Goal: Task Accomplishment & Management: Use online tool/utility

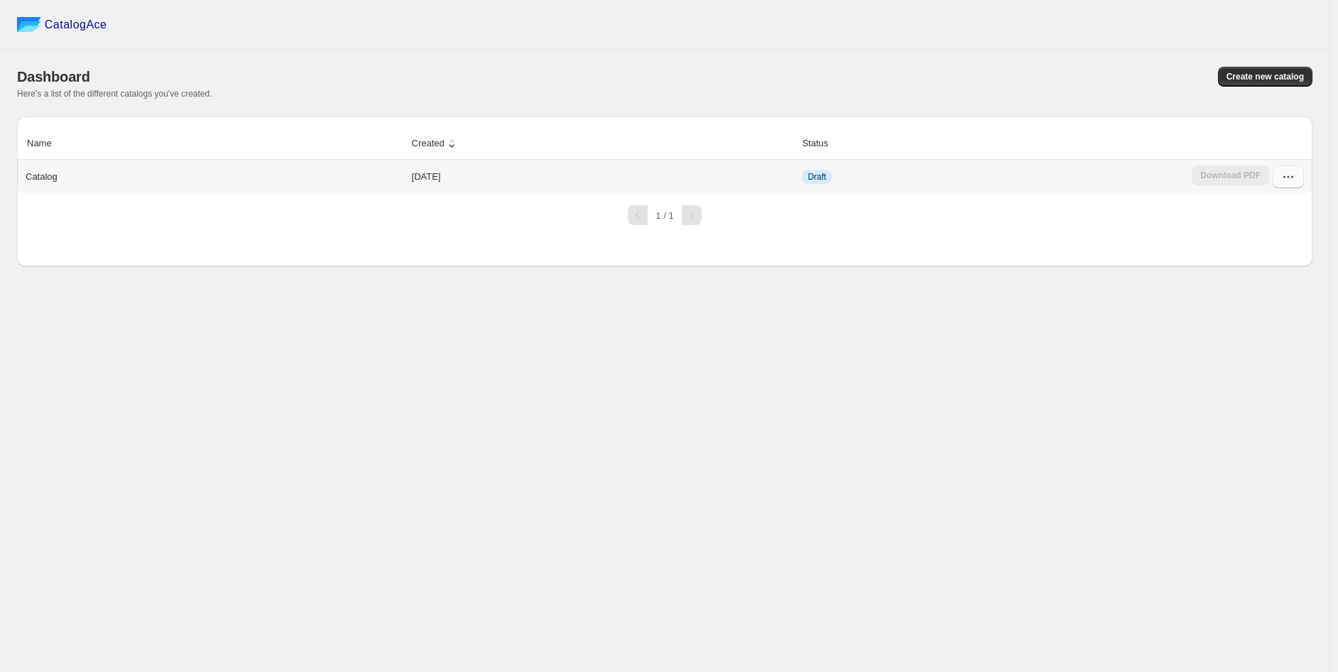
click at [1294, 181] on icon "button" at bounding box center [1289, 177] width 14 height 14
click at [1301, 294] on button "Edit" at bounding box center [1287, 305] width 81 height 23
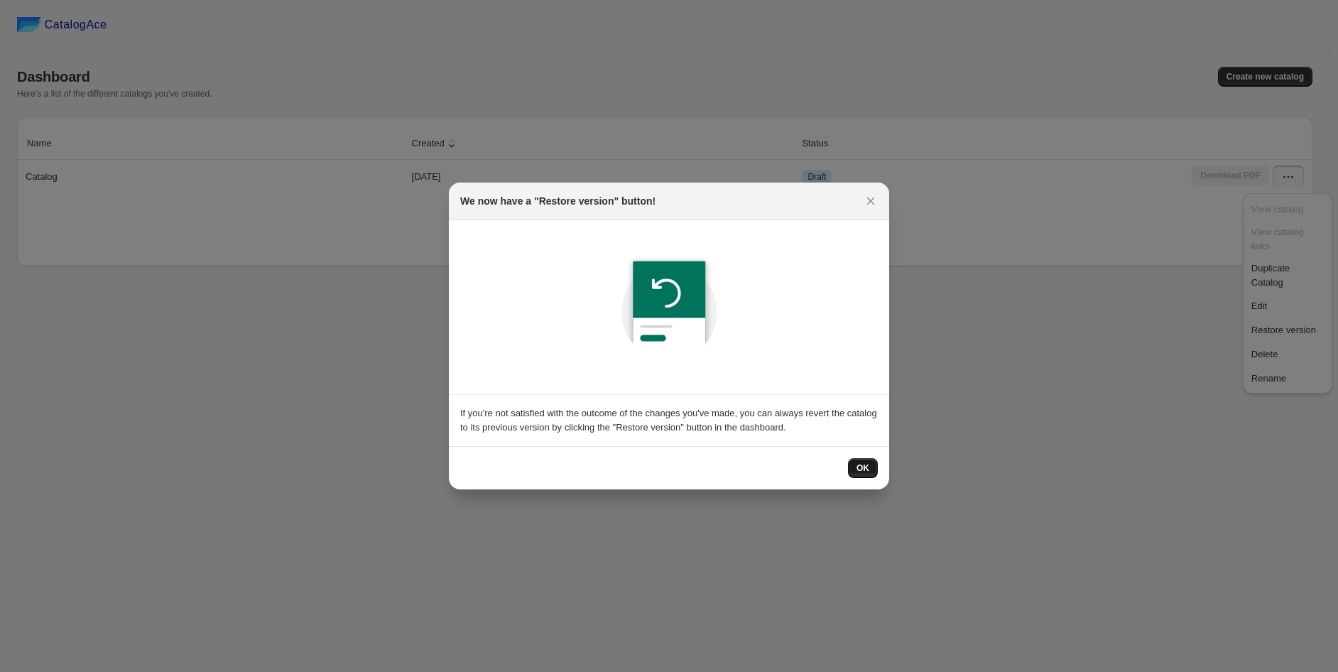
click at [865, 458] on button "OK" at bounding box center [863, 468] width 30 height 20
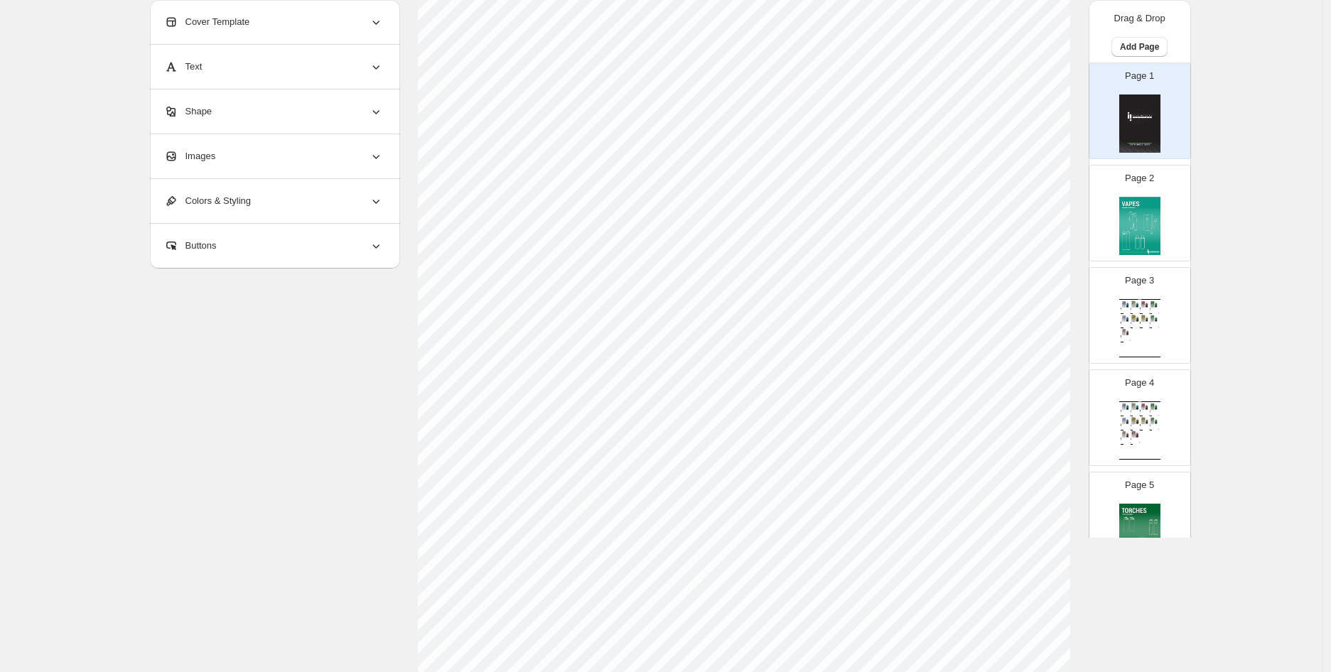
scroll to position [357, 0]
click at [1106, 269] on div "Page 3 Wholesale Product Catalog Esco Bars - Blue Razz - Federal Blue Razz Esco…" at bounding box center [1134, 309] width 90 height 95
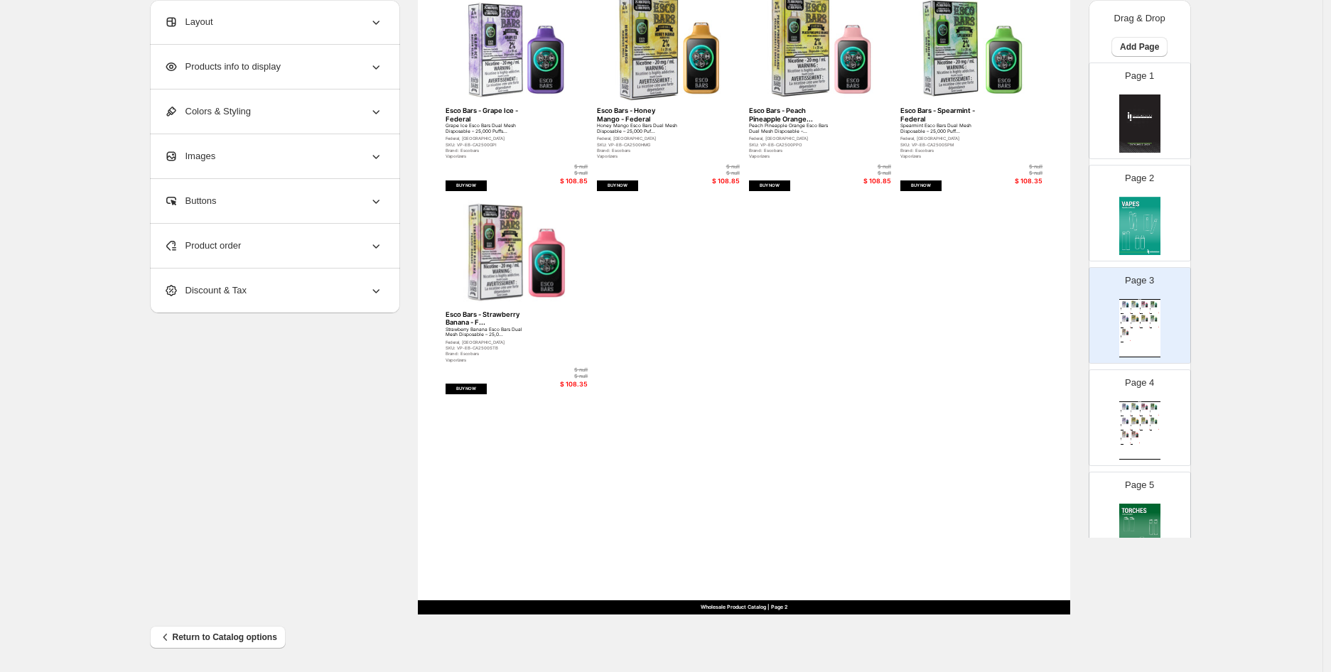
click at [1144, 328] on div "Wholesale Product Catalog Esco Bars - Blue Razz - Federal Blue Razz Esco Bars D…" at bounding box center [1139, 328] width 41 height 58
click at [1121, 441] on div "Vaporizers" at bounding box center [1122, 441] width 5 height 0
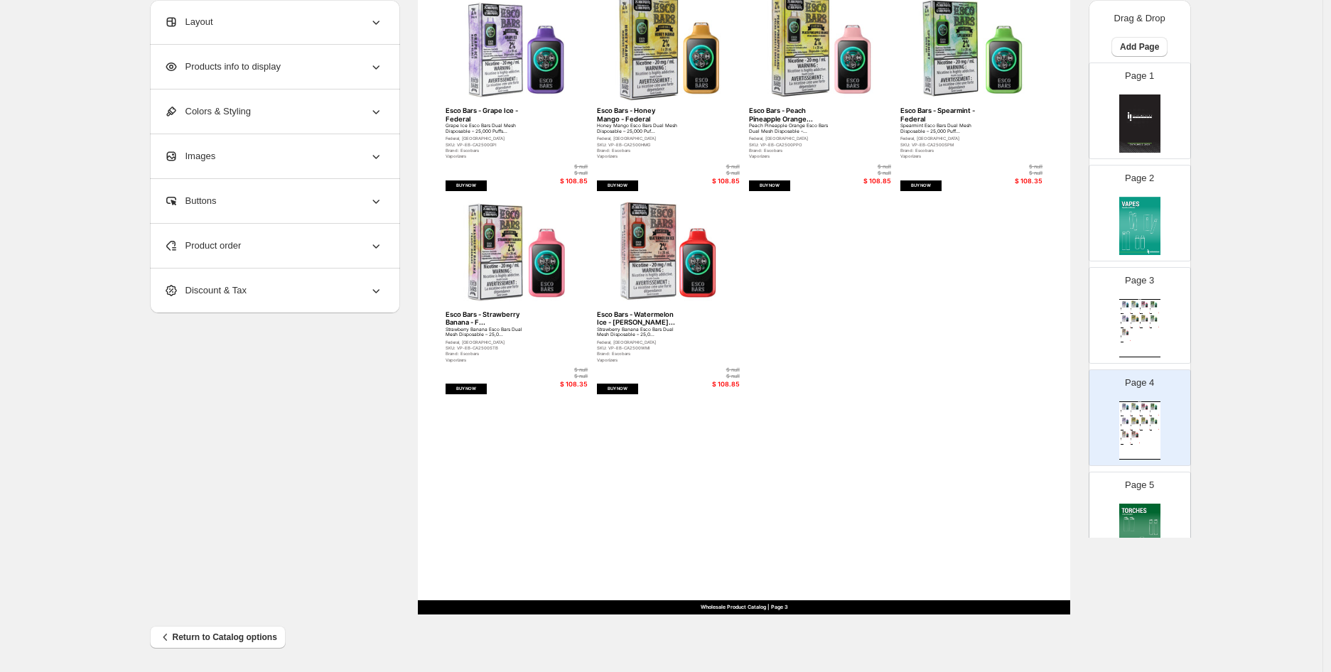
click at [1132, 501] on div "Page 5" at bounding box center [1134, 514] width 90 height 95
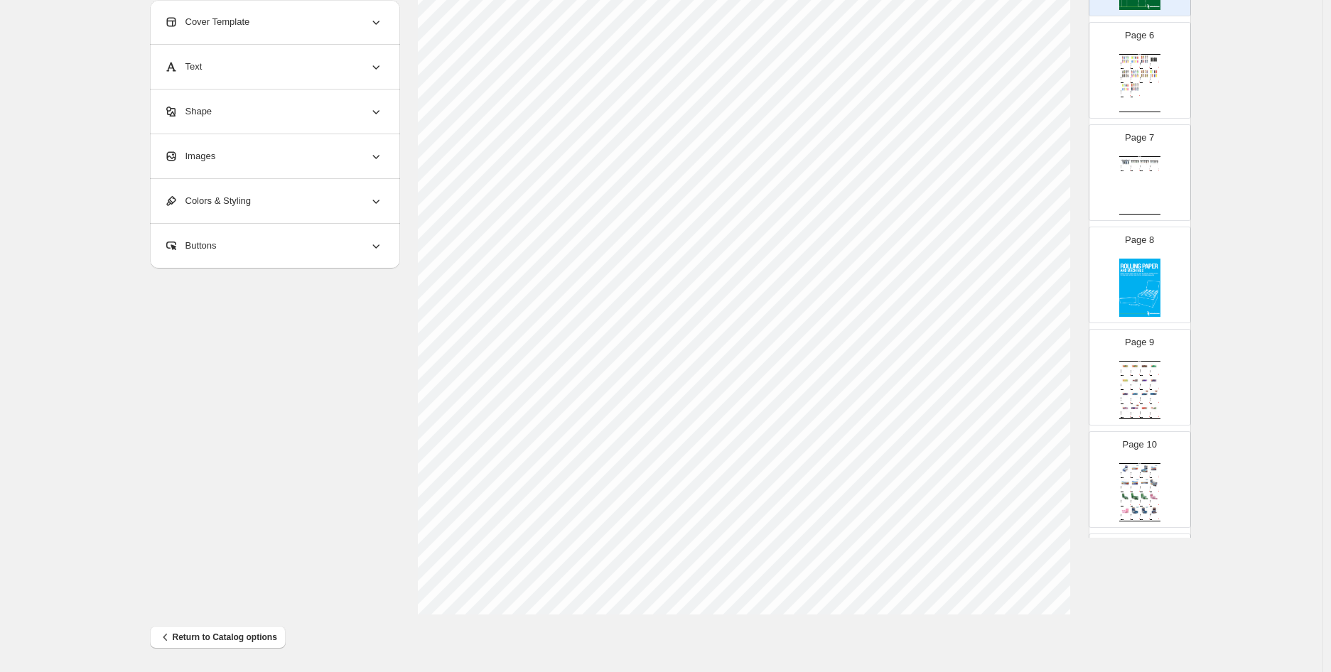
scroll to position [886, 0]
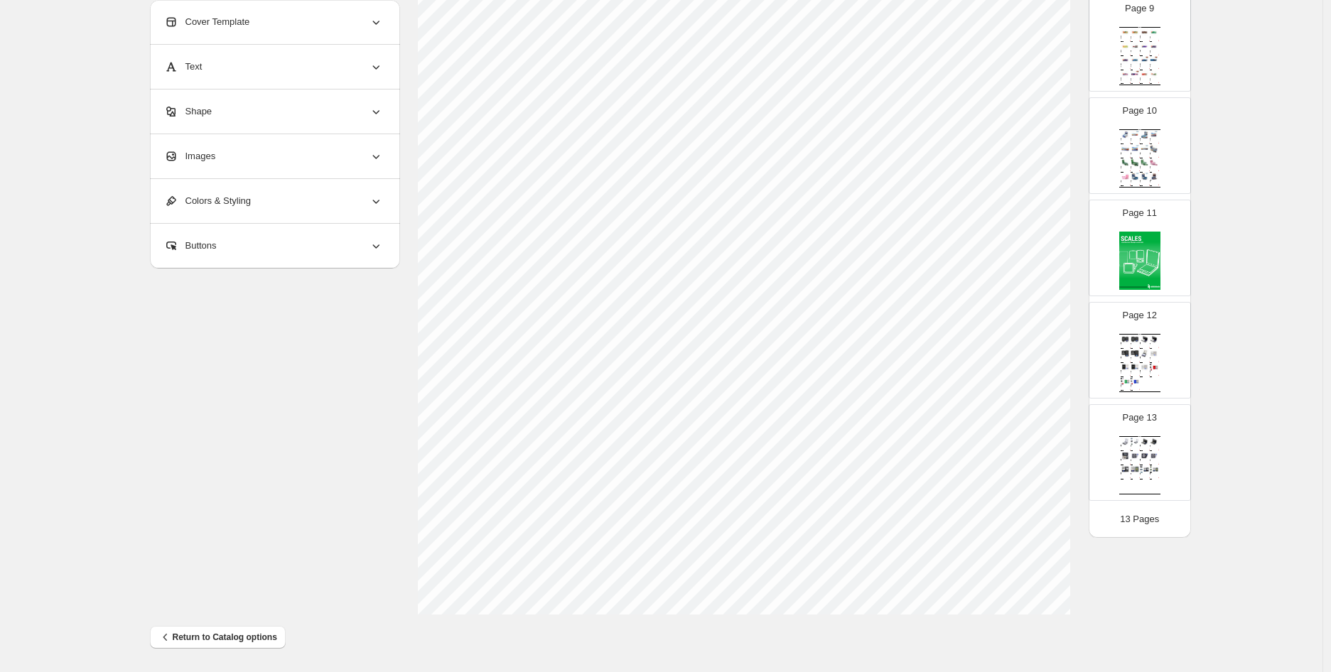
click at [1134, 436] on div "Wholesale Product Catalog" at bounding box center [1139, 436] width 41 height 1
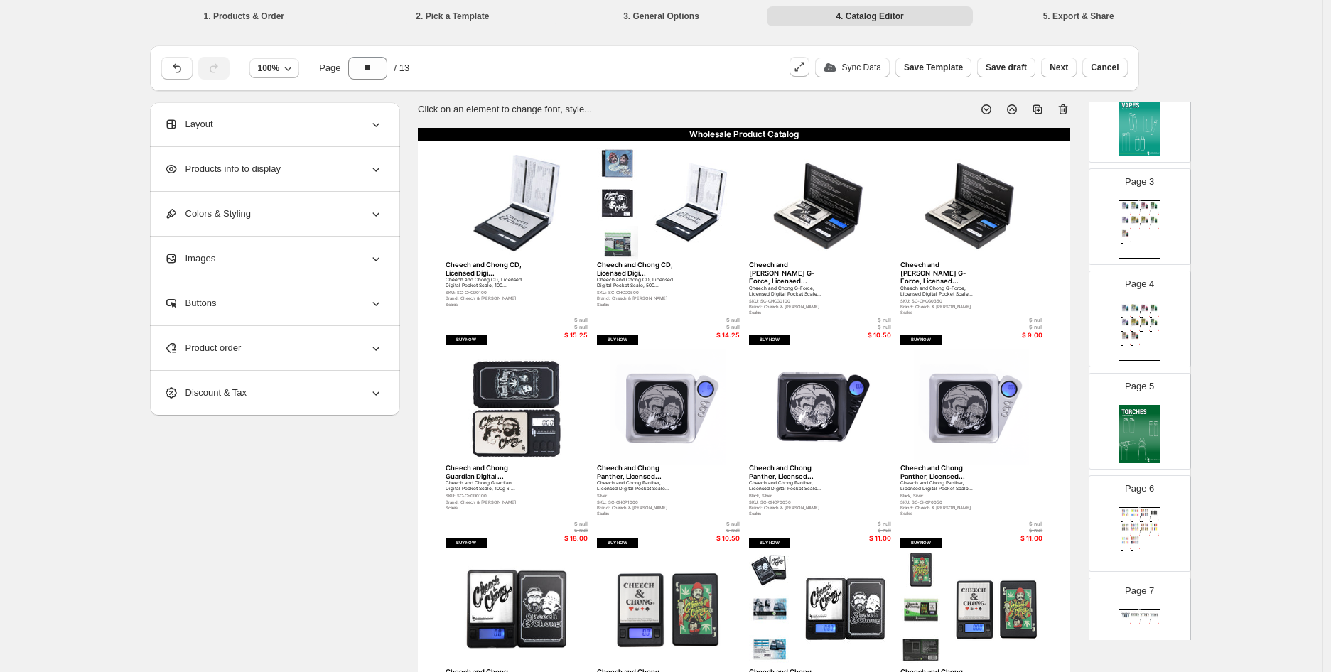
scroll to position [0, 0]
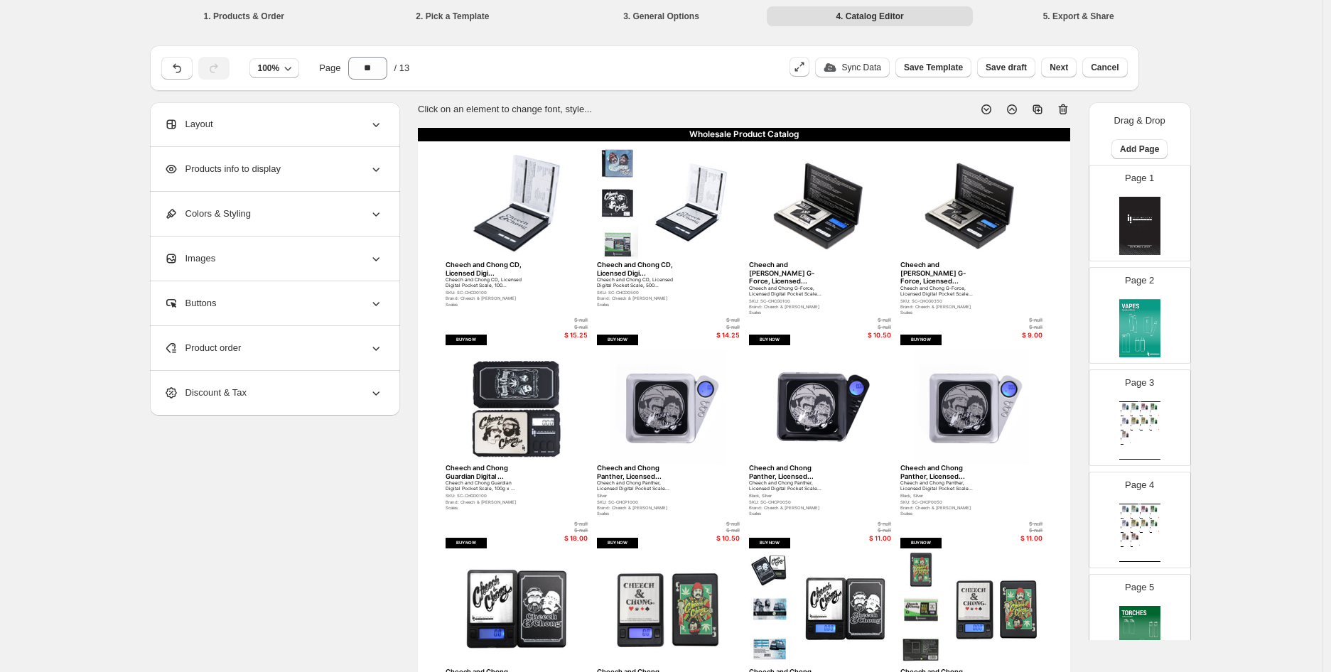
click at [1130, 406] on img at bounding box center [1134, 407] width 9 height 8
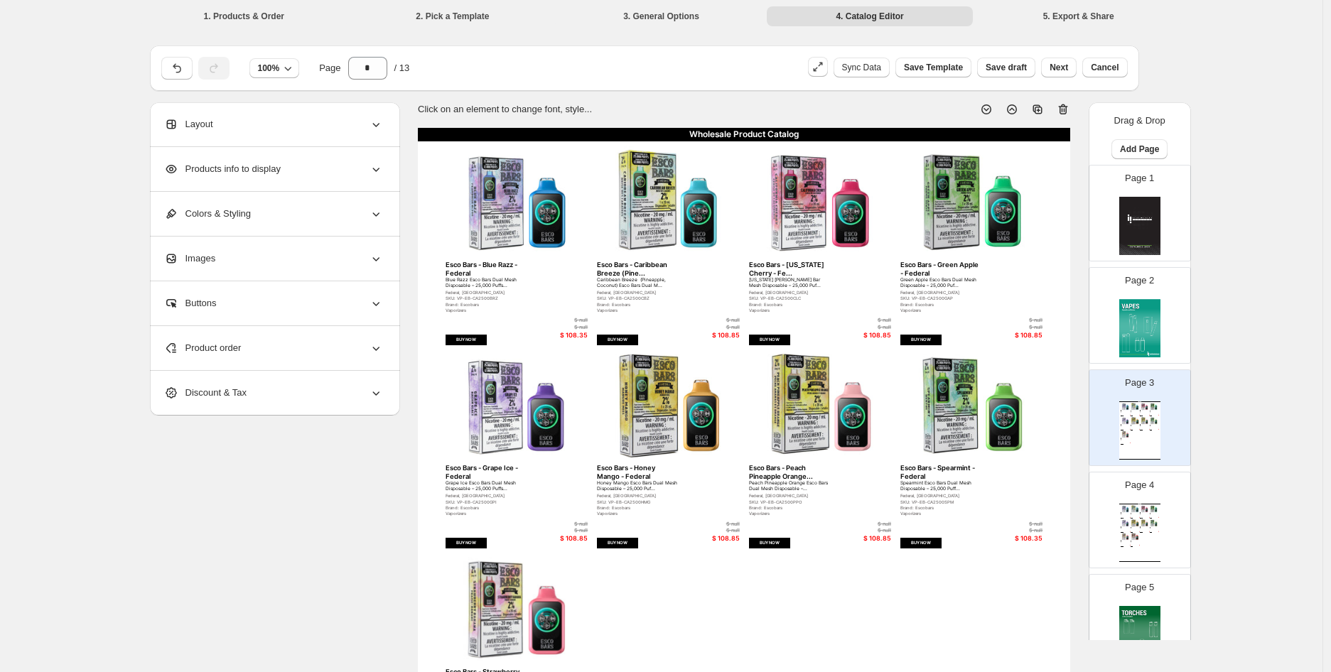
click at [1152, 359] on div "Page 2" at bounding box center [1139, 315] width 101 height 95
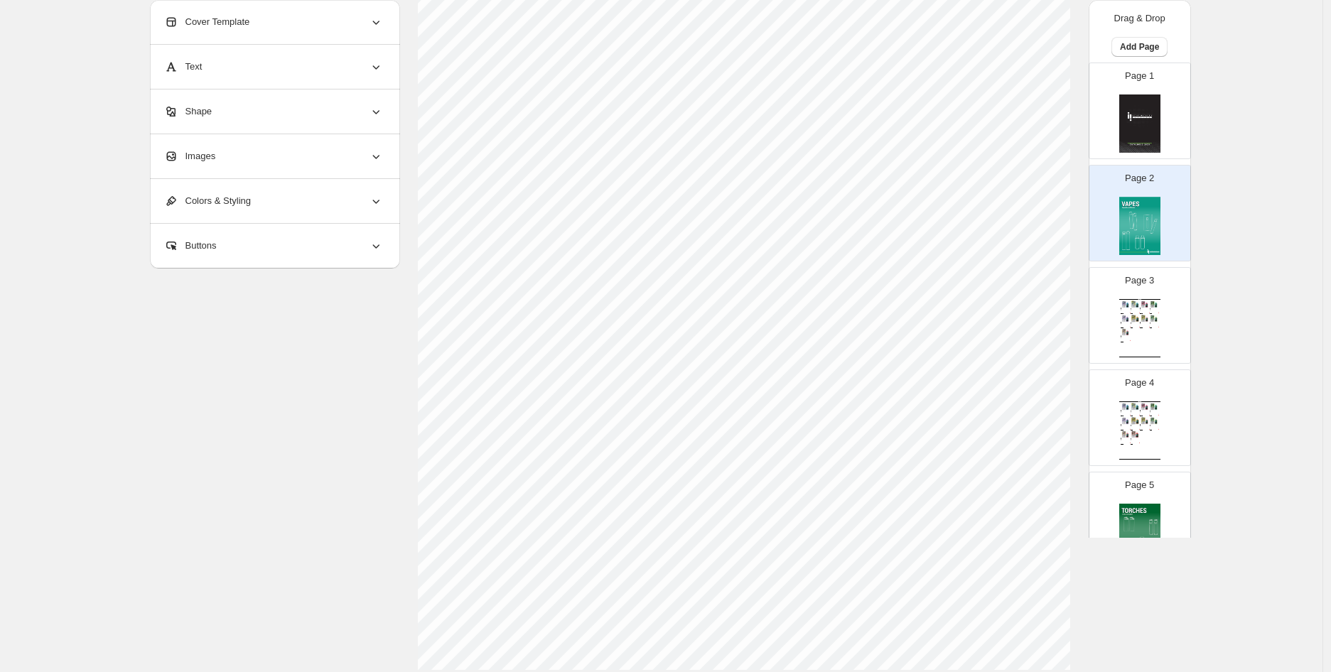
scroll to position [357, 0]
click at [1119, 352] on div "Wholesale Product Catalog Esco Bars - Blue Razz - Federal Blue Razz Esco Bars D…" at bounding box center [1139, 328] width 41 height 58
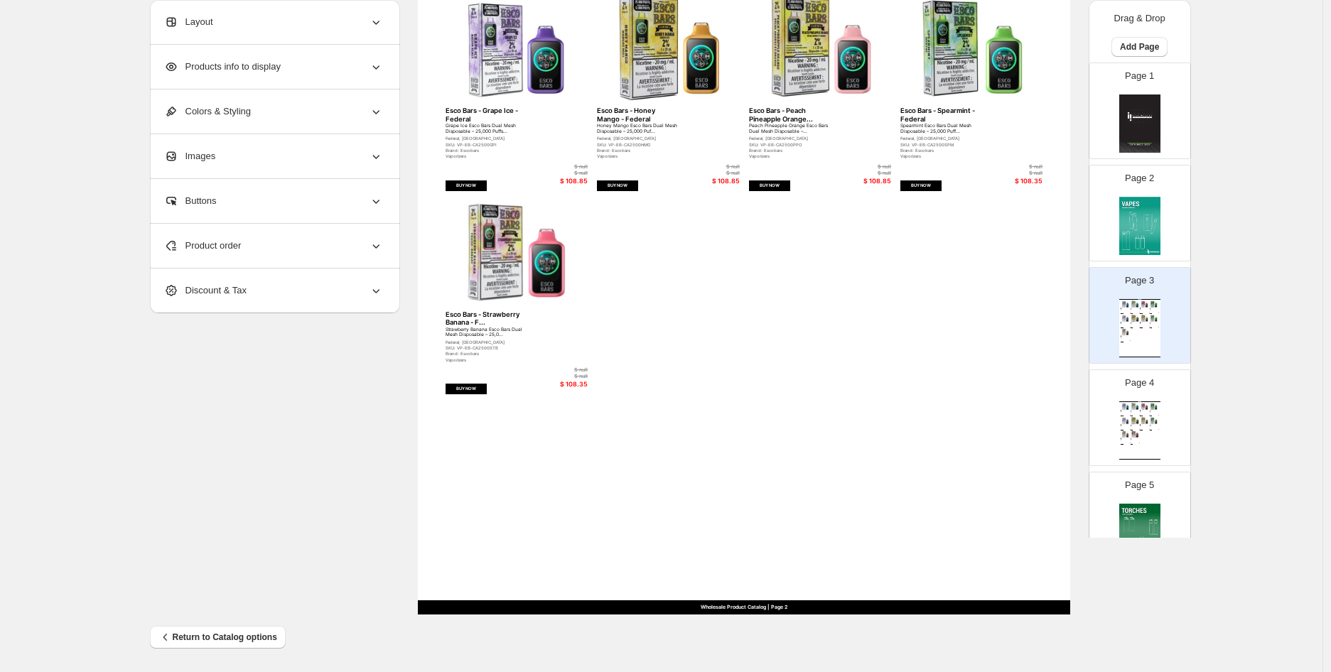
click at [1110, 412] on div "Page 4 Wholesale Product Catalog Esco Bars - Blue Razz - Federal Blue Razz Esco…" at bounding box center [1134, 411] width 90 height 95
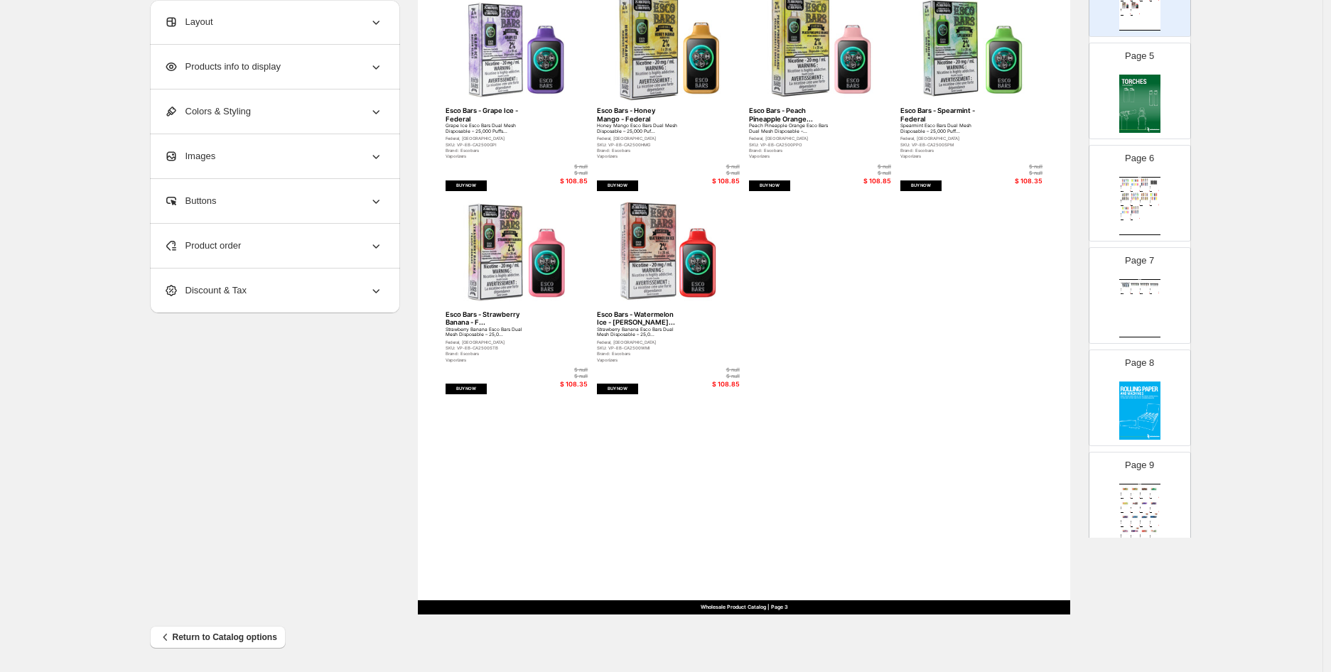
scroll to position [473, 0]
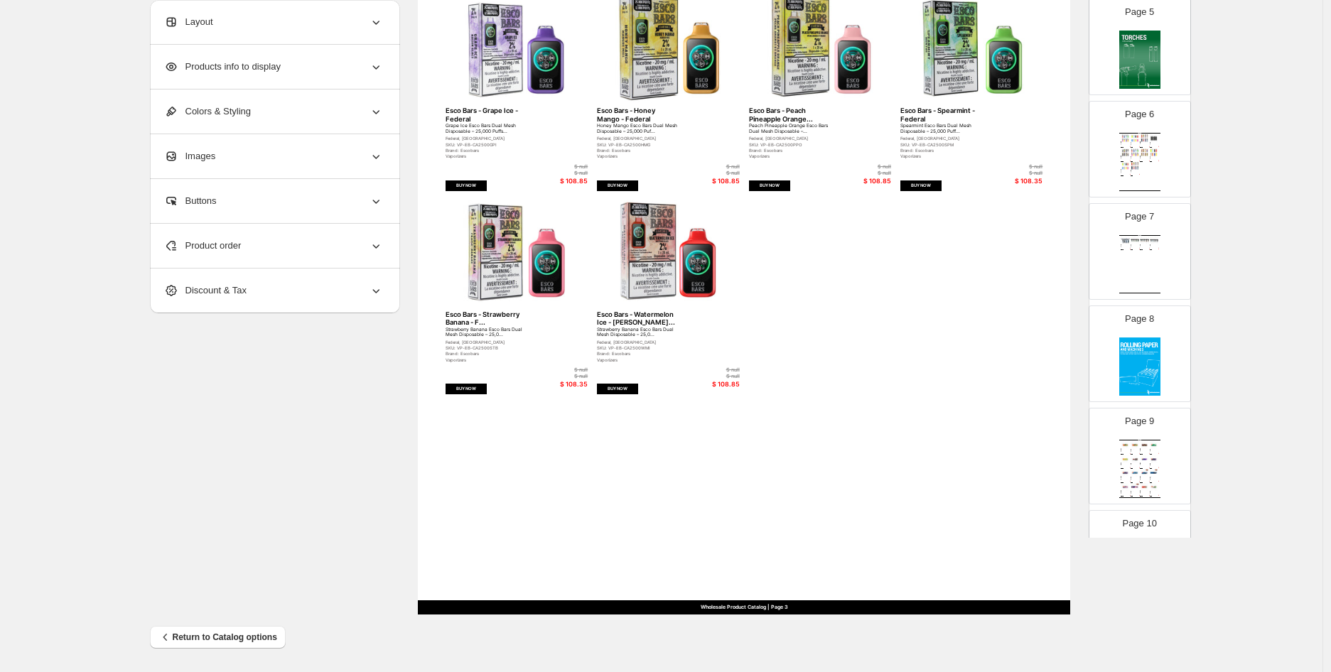
click at [1125, 377] on img at bounding box center [1139, 366] width 41 height 58
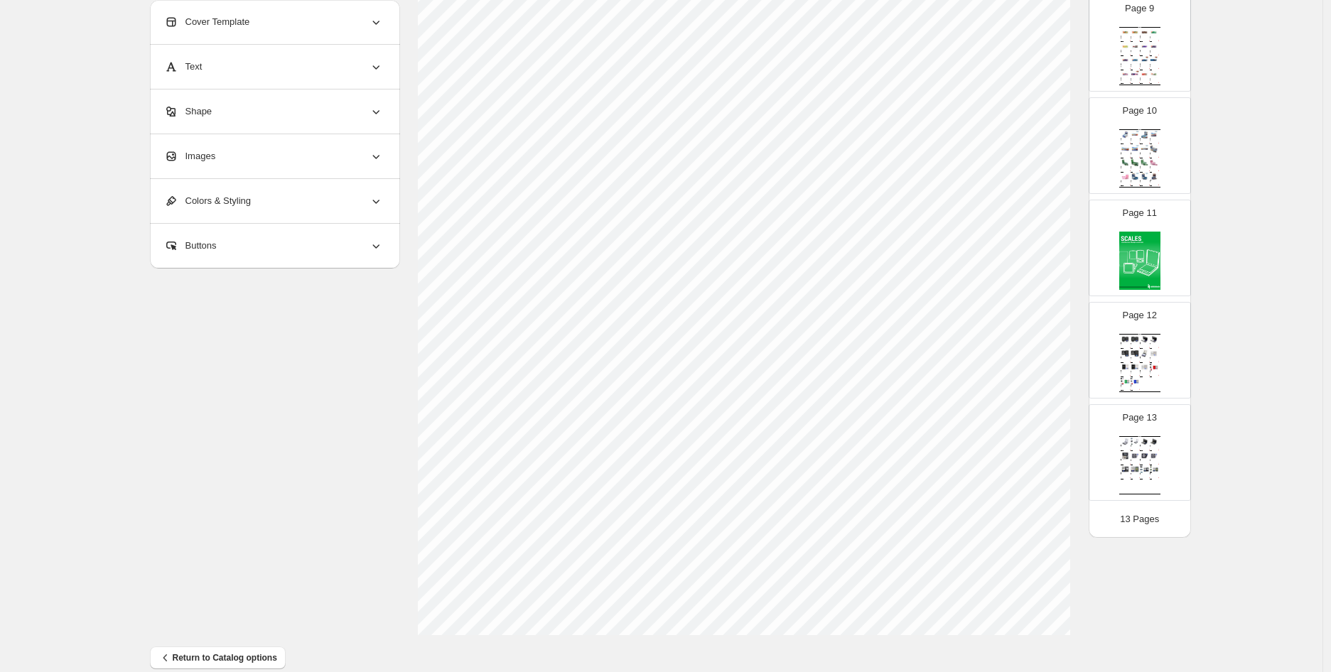
scroll to position [357, 0]
click at [1119, 413] on div "Page 13 Wholesale Product Catalog Cheech and Chong CD, Licensed Digi... Cheech …" at bounding box center [1134, 446] width 90 height 95
type input "**"
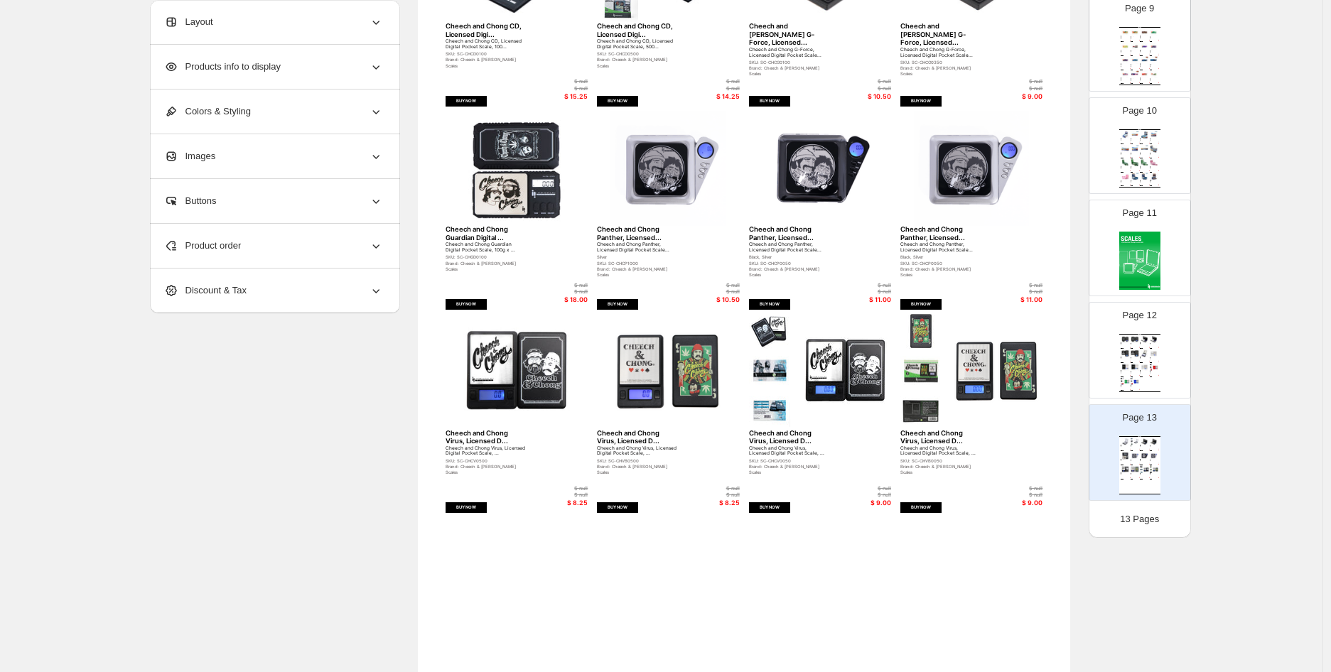
scroll to position [0, 0]
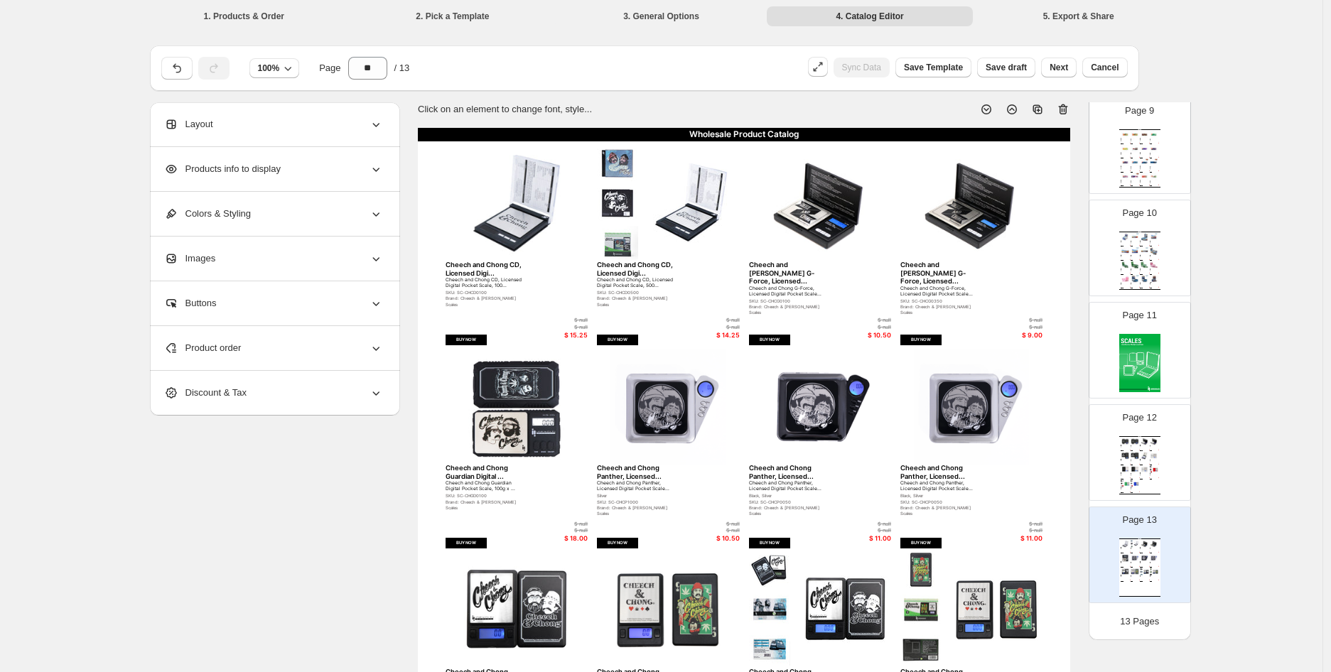
click at [477, 174] on img at bounding box center [516, 203] width 142 height 115
select select "*******"
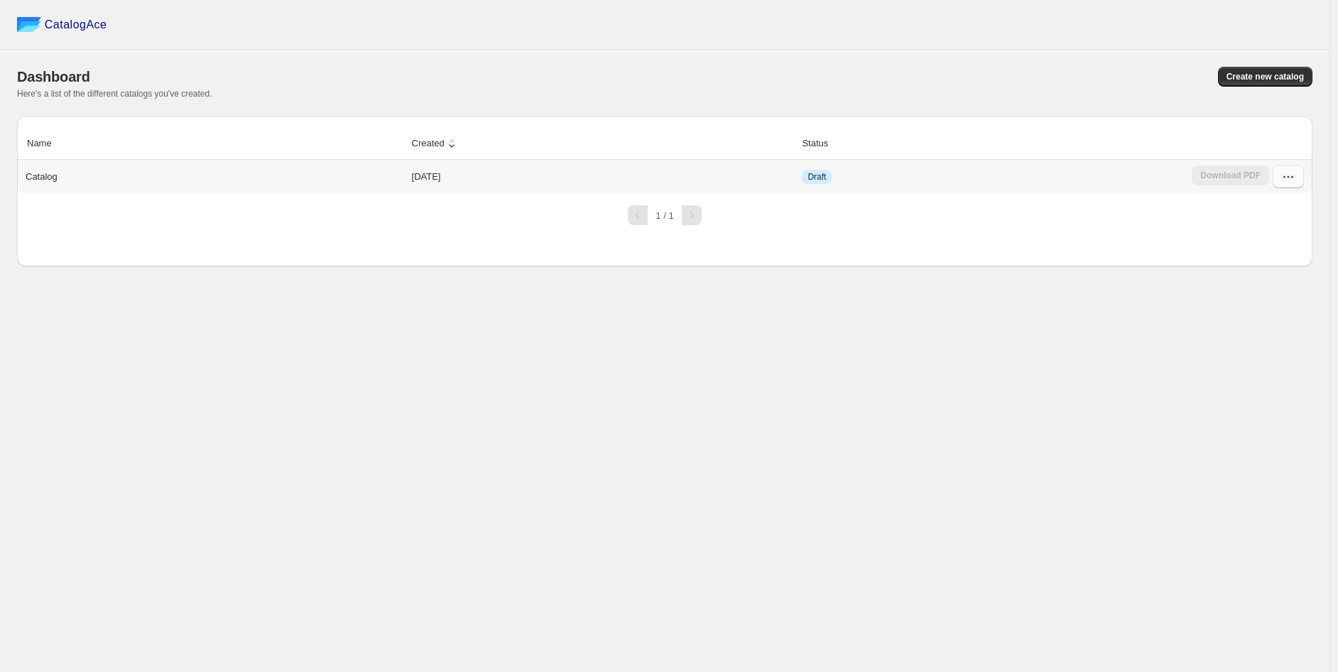
click at [1287, 185] on button "button" at bounding box center [1288, 177] width 31 height 23
click at [1293, 299] on span "Edit" at bounding box center [1288, 306] width 72 height 14
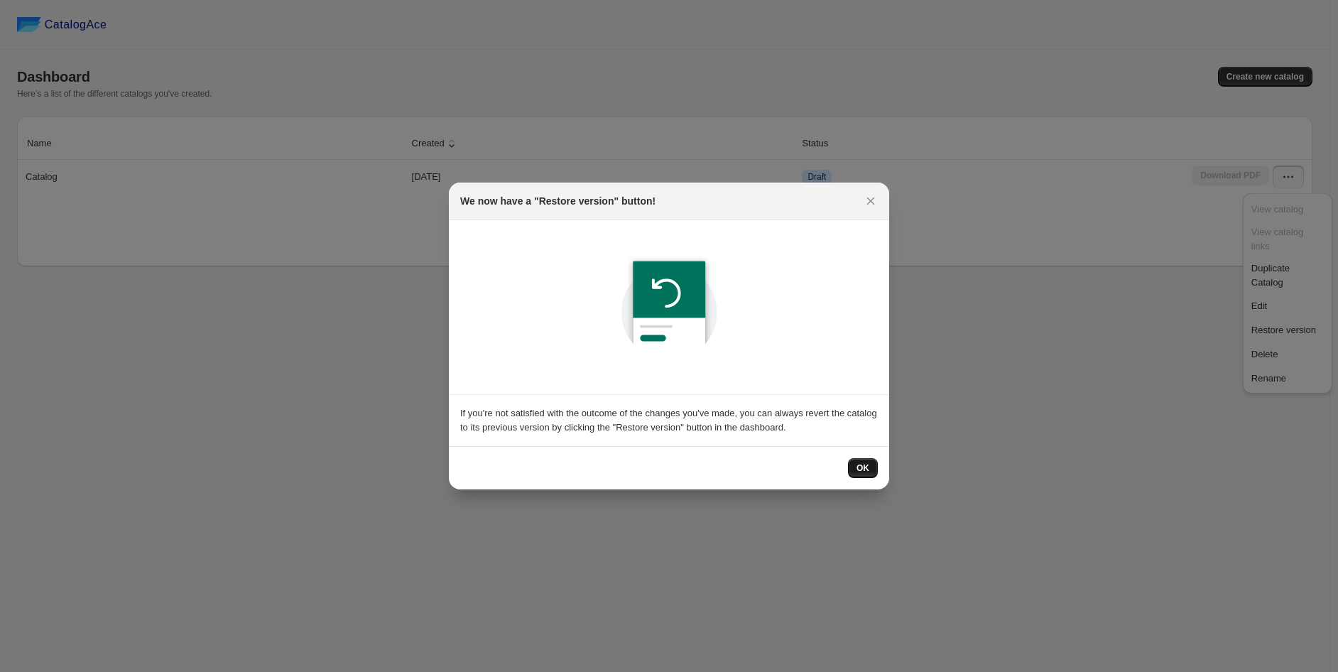
click at [863, 472] on span "OK" at bounding box center [863, 467] width 13 height 11
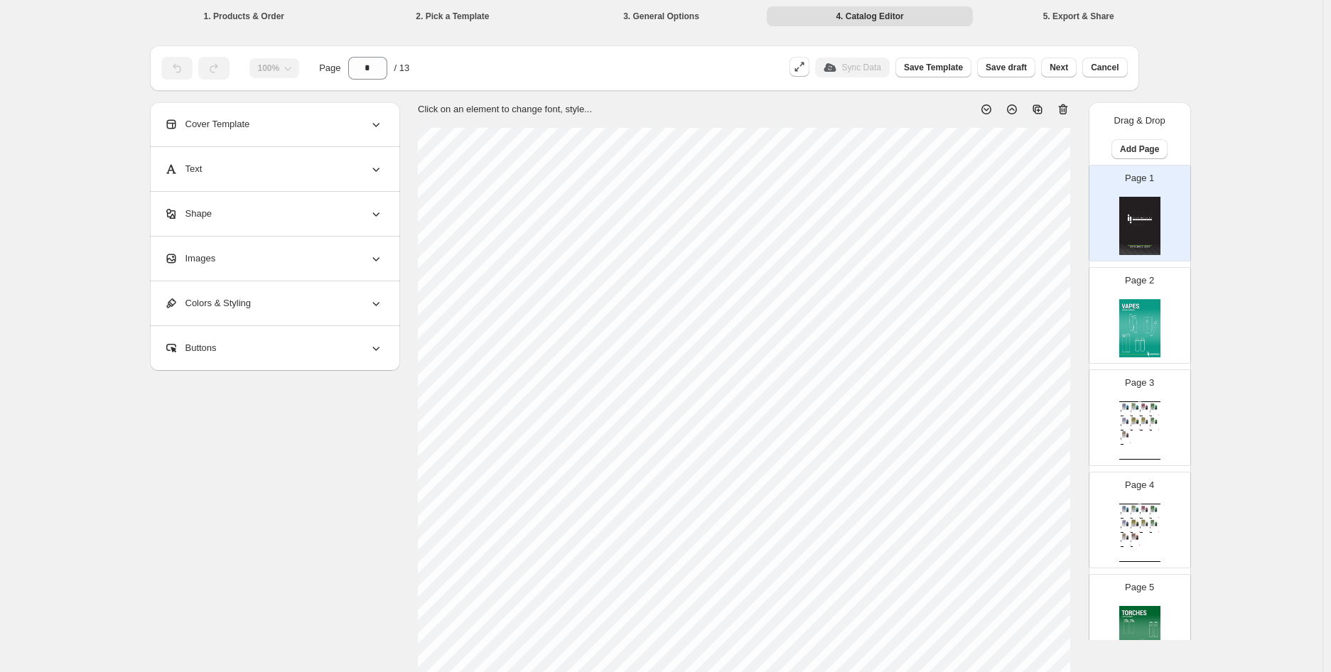
click at [1149, 417] on img at bounding box center [1153, 421] width 9 height 8
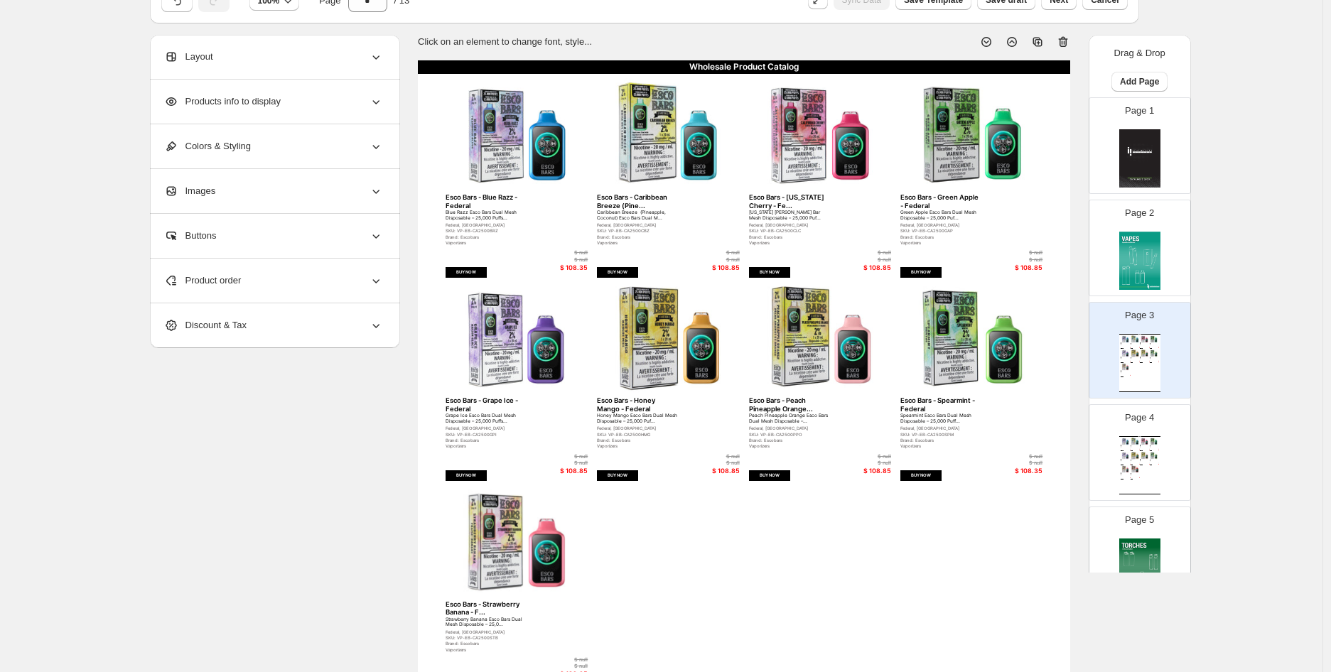
scroll to position [357, 0]
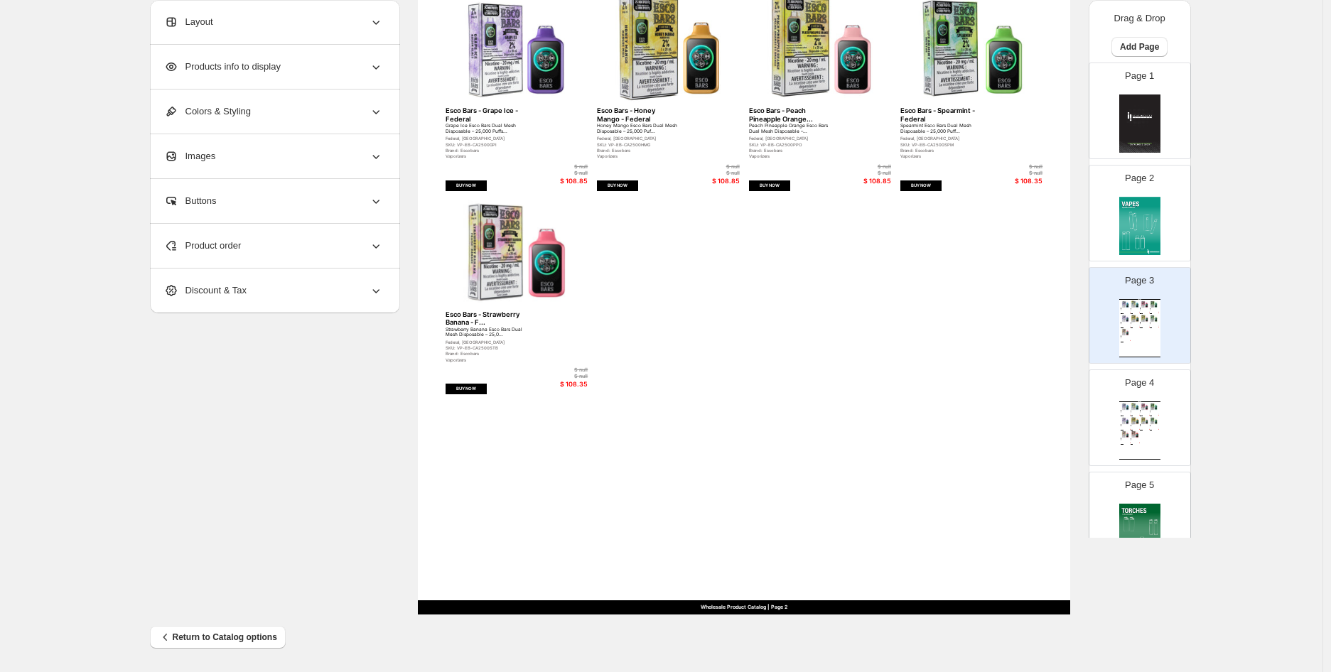
click at [1169, 422] on div "Page 4 Wholesale Product Catalog Esco Bars - Blue Razz - Federal Blue Razz Esco…" at bounding box center [1134, 411] width 90 height 95
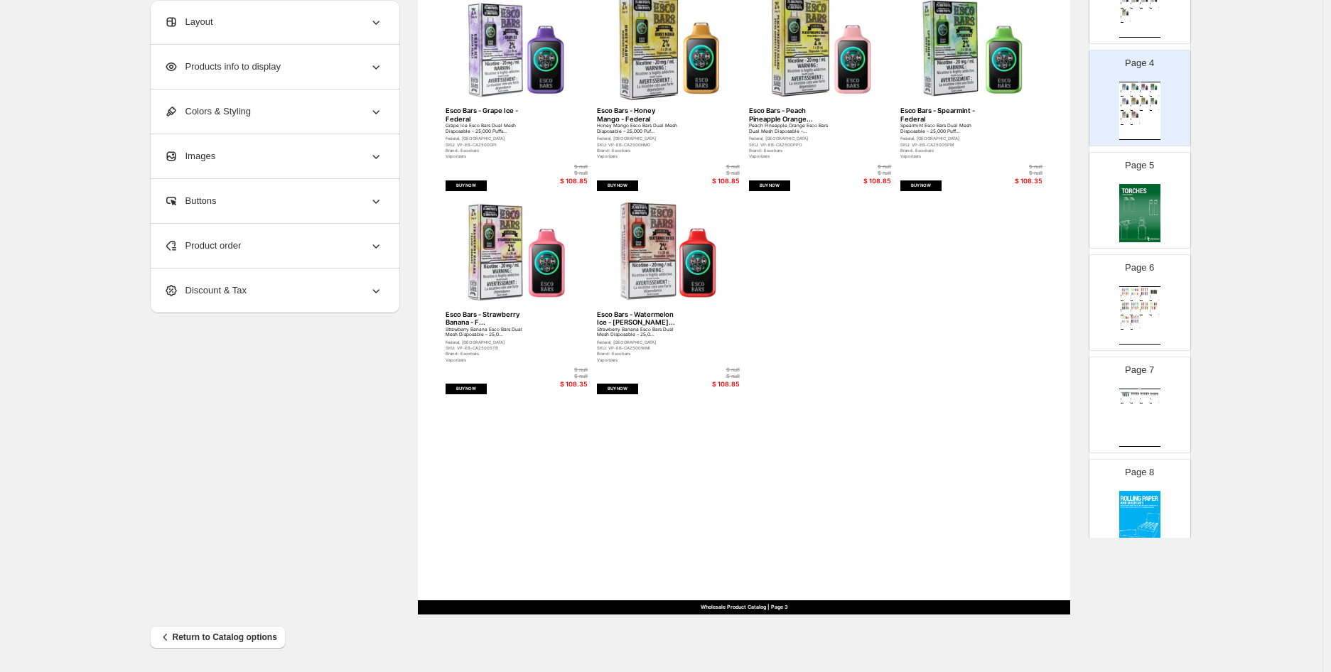
scroll to position [394, 0]
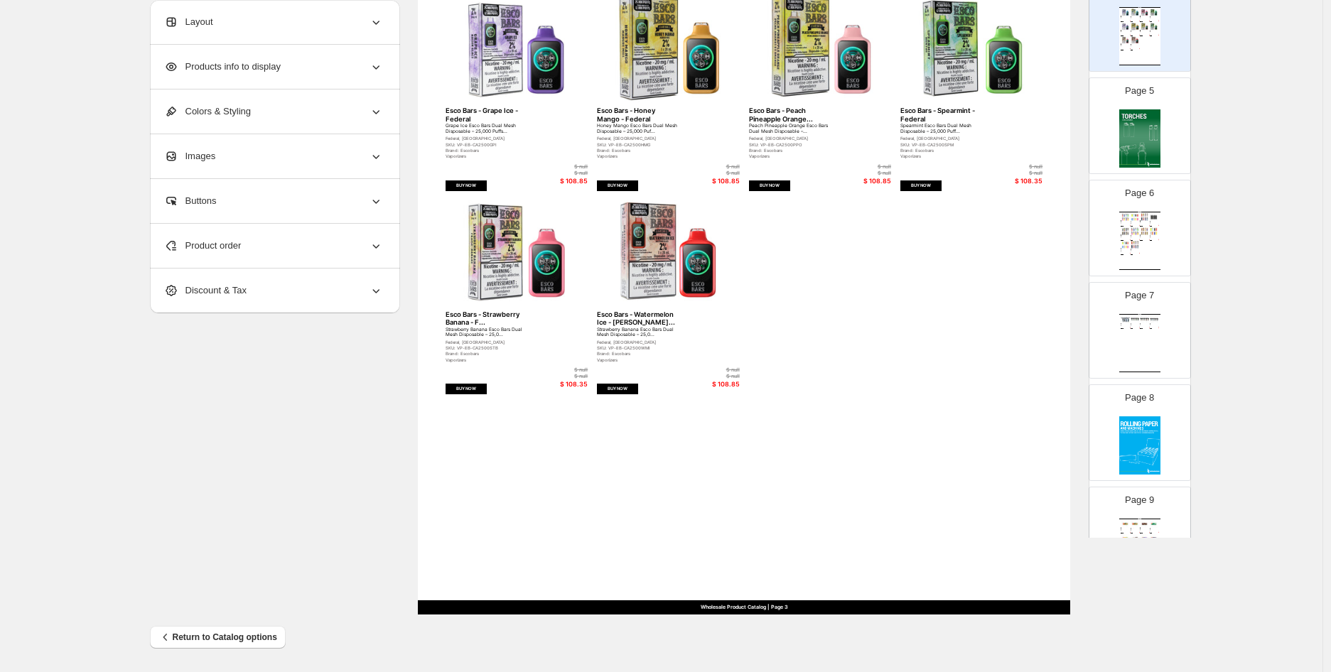
click at [1149, 153] on img at bounding box center [1139, 138] width 41 height 58
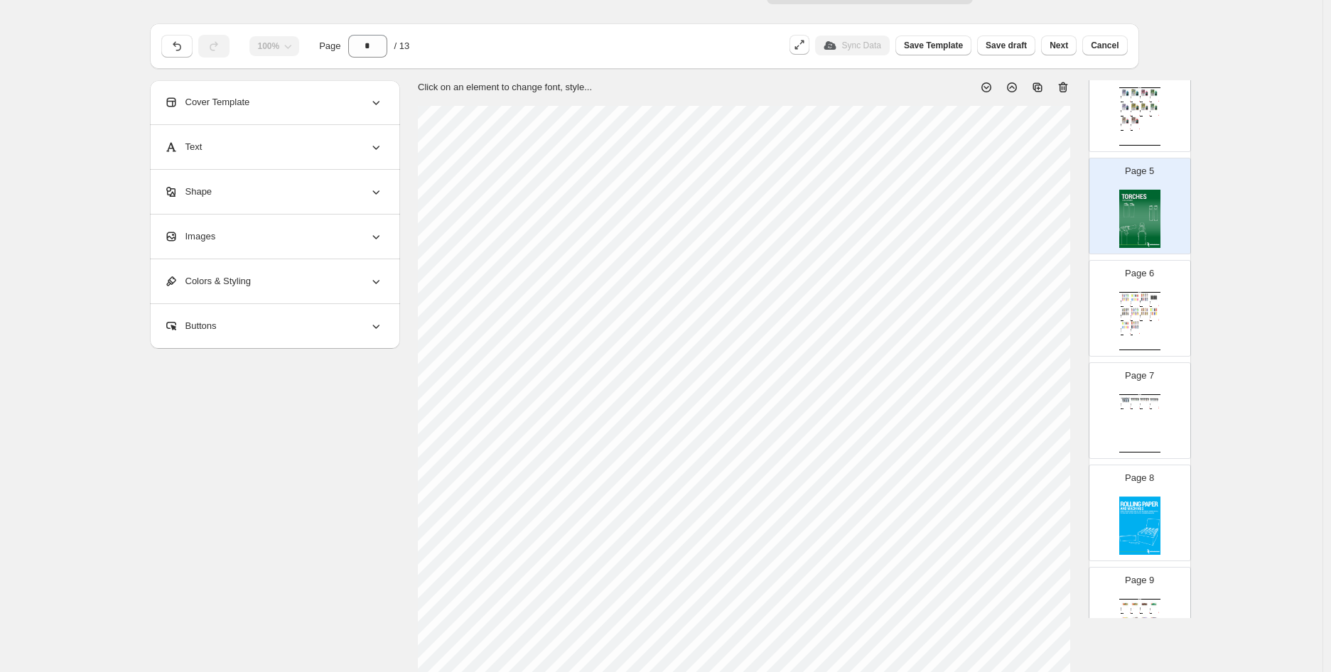
scroll to position [0, 0]
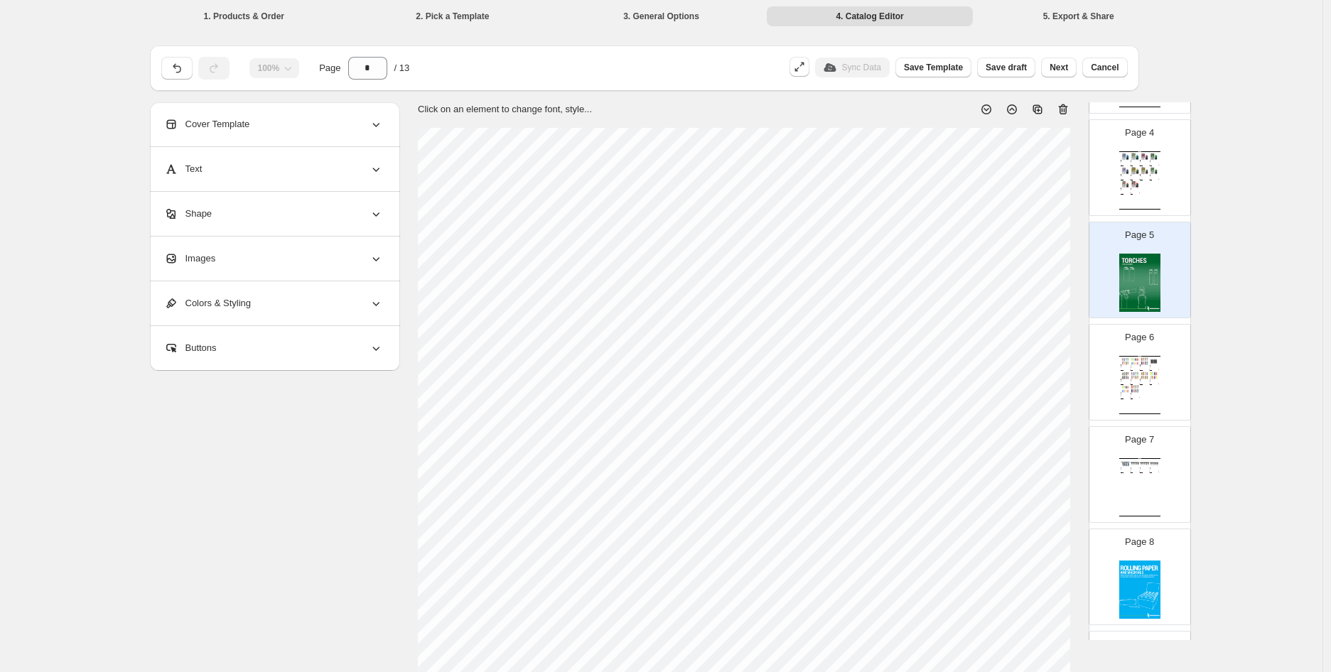
click at [1146, 323] on div "Page 1 Page 2 Page 3 Wholesale Product Catalog Esco Bars - Blue Razz - Federal …" at bounding box center [1139, 474] width 102 height 1324
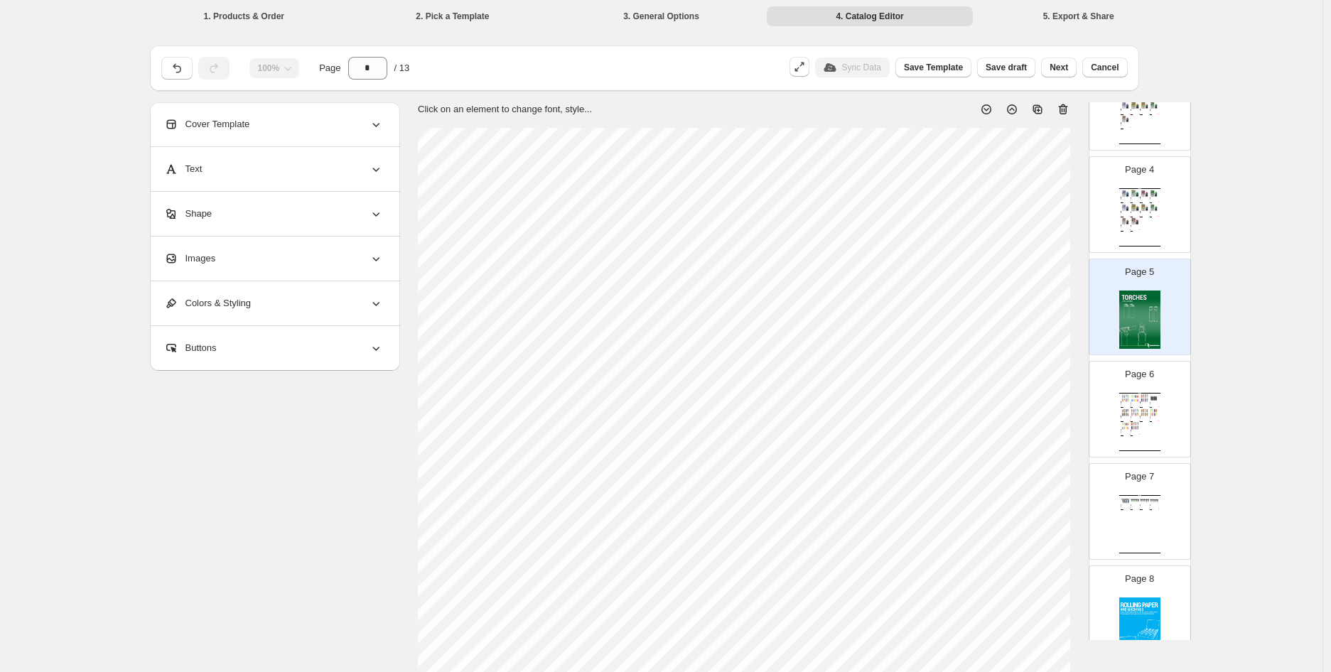
click at [1130, 418] on div "BIC Lighter EZ Reach Classic Size: Large Colours: Oran..." at bounding box center [1132, 417] width 5 height 1
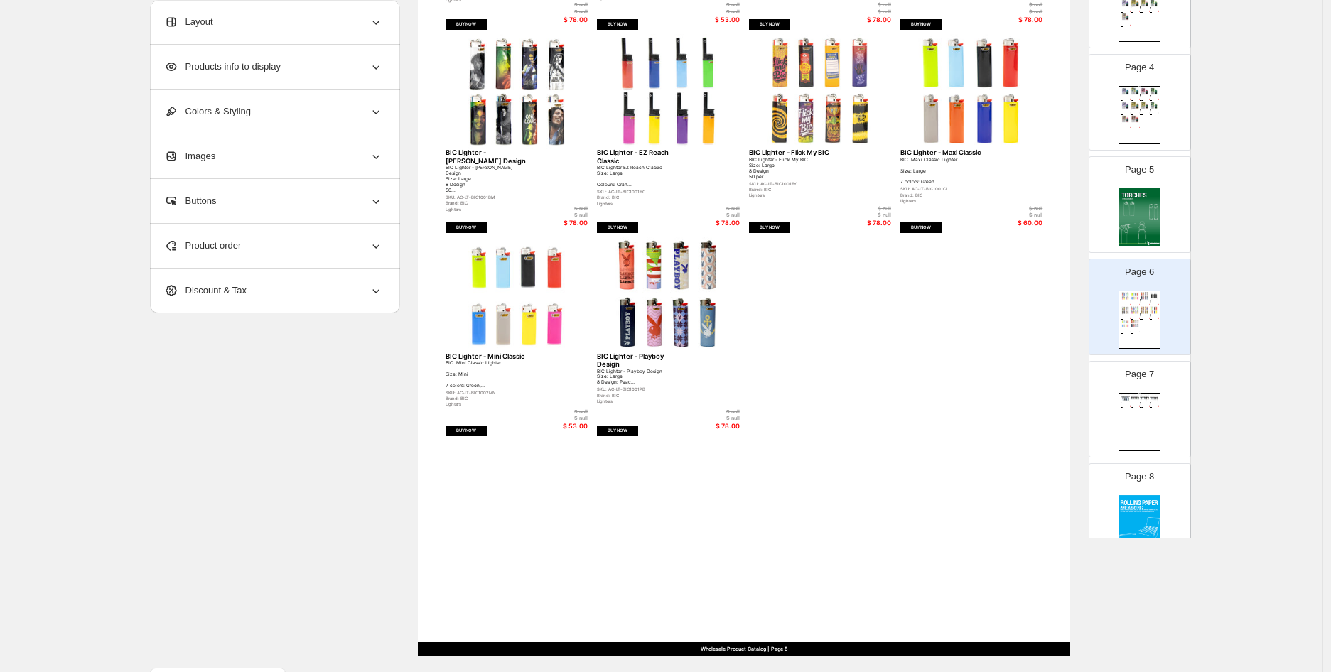
click at [1112, 416] on div "Page 7 Wholesale Product Catalog 3 Flame Torch Lighters - Skulls Torch Lighters…" at bounding box center [1134, 403] width 90 height 95
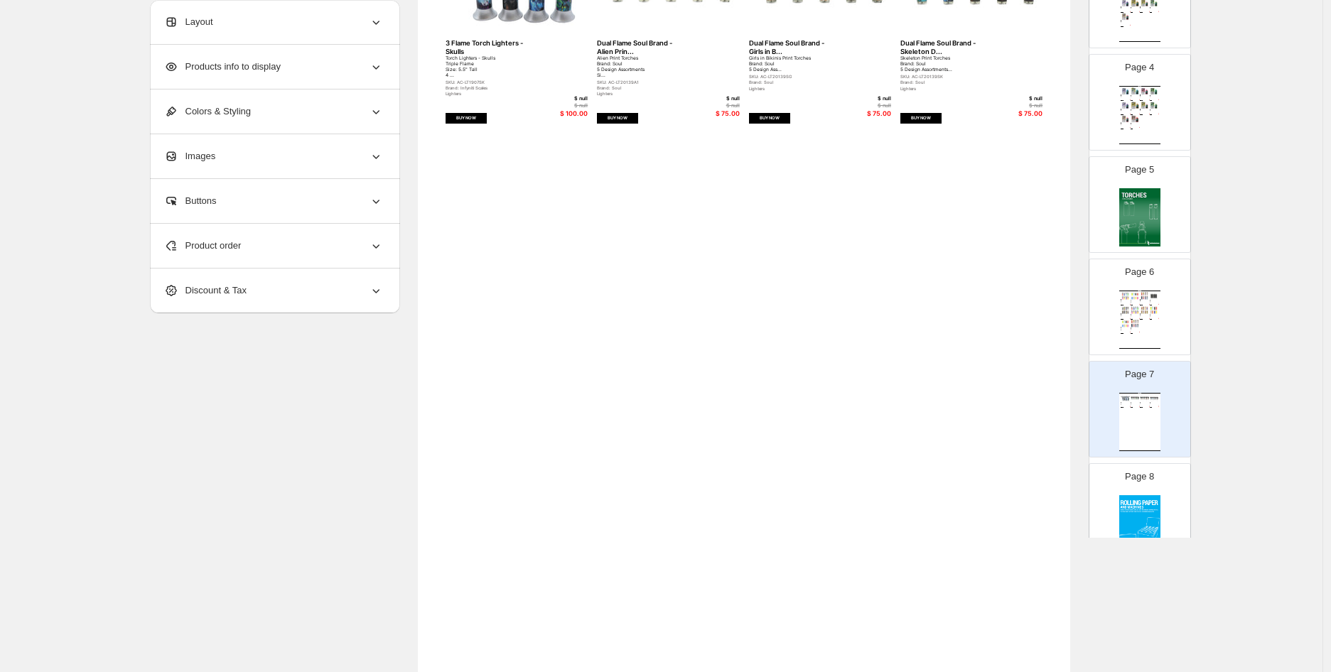
scroll to position [79, 0]
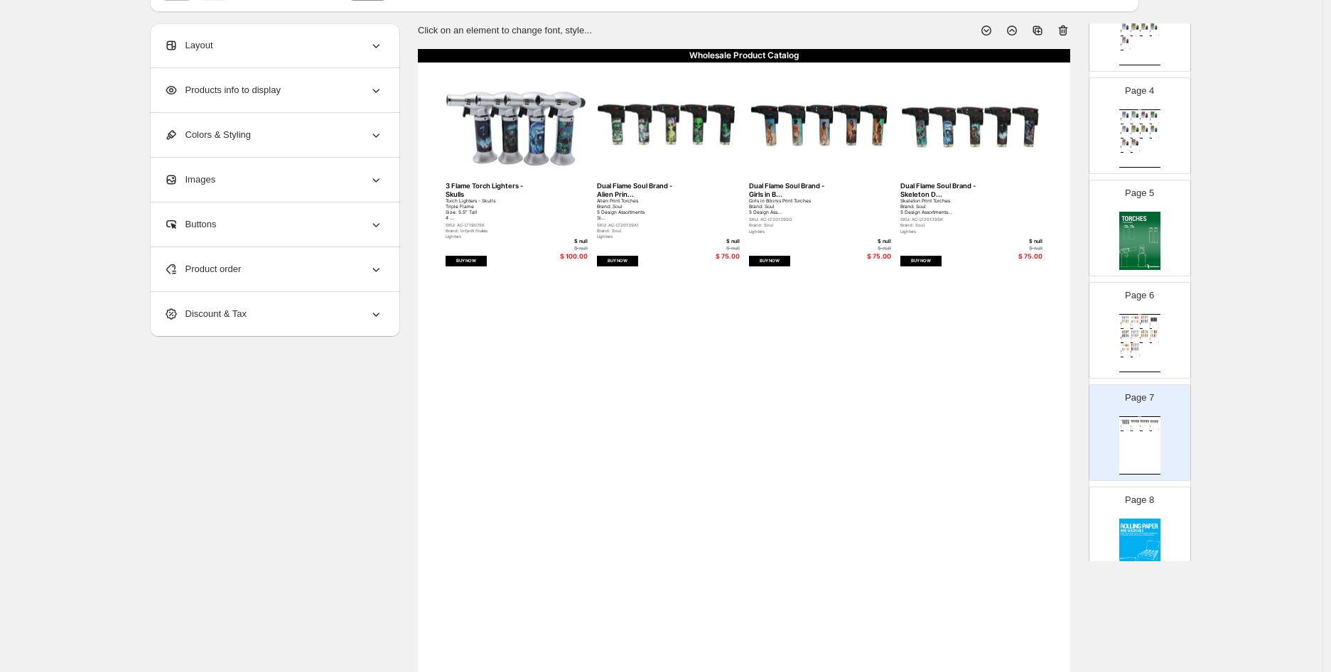
click at [1144, 524] on img at bounding box center [1139, 548] width 41 height 58
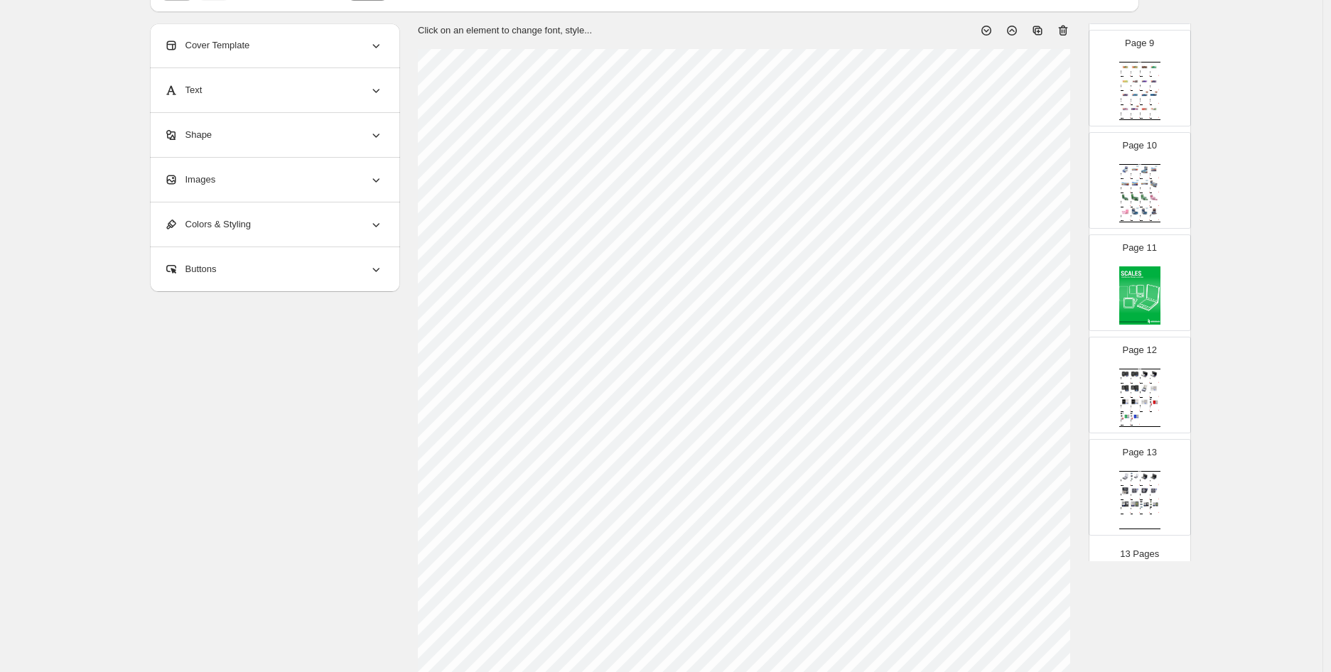
scroll to position [886, 0]
click at [1124, 401] on img at bounding box center [1127, 405] width 6 height 8
type input "**"
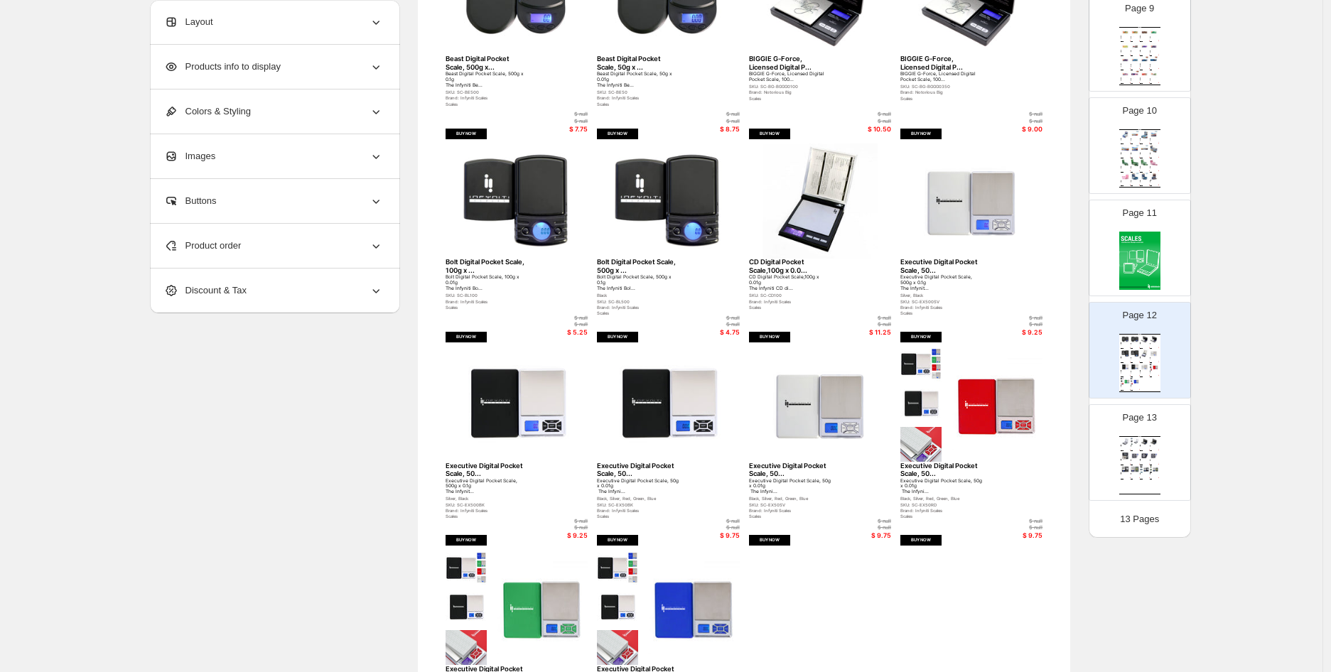
scroll to position [357, 0]
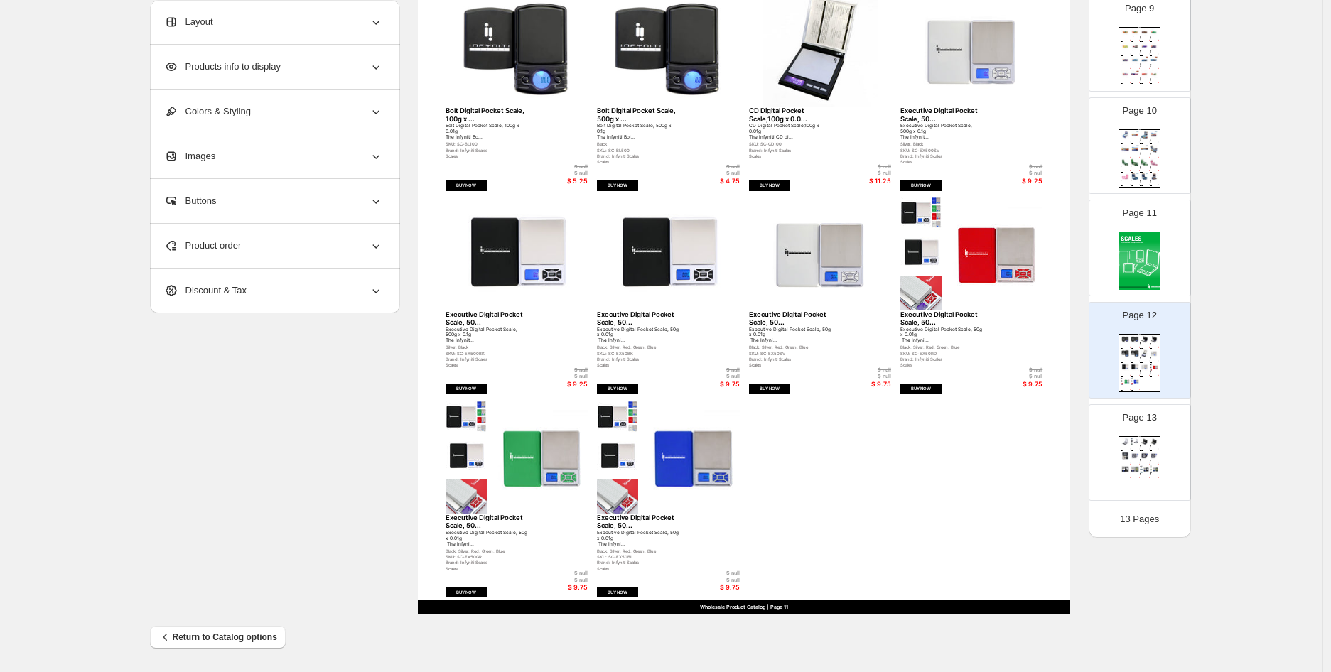
click at [347, 244] on div "Product order" at bounding box center [273, 246] width 219 height 44
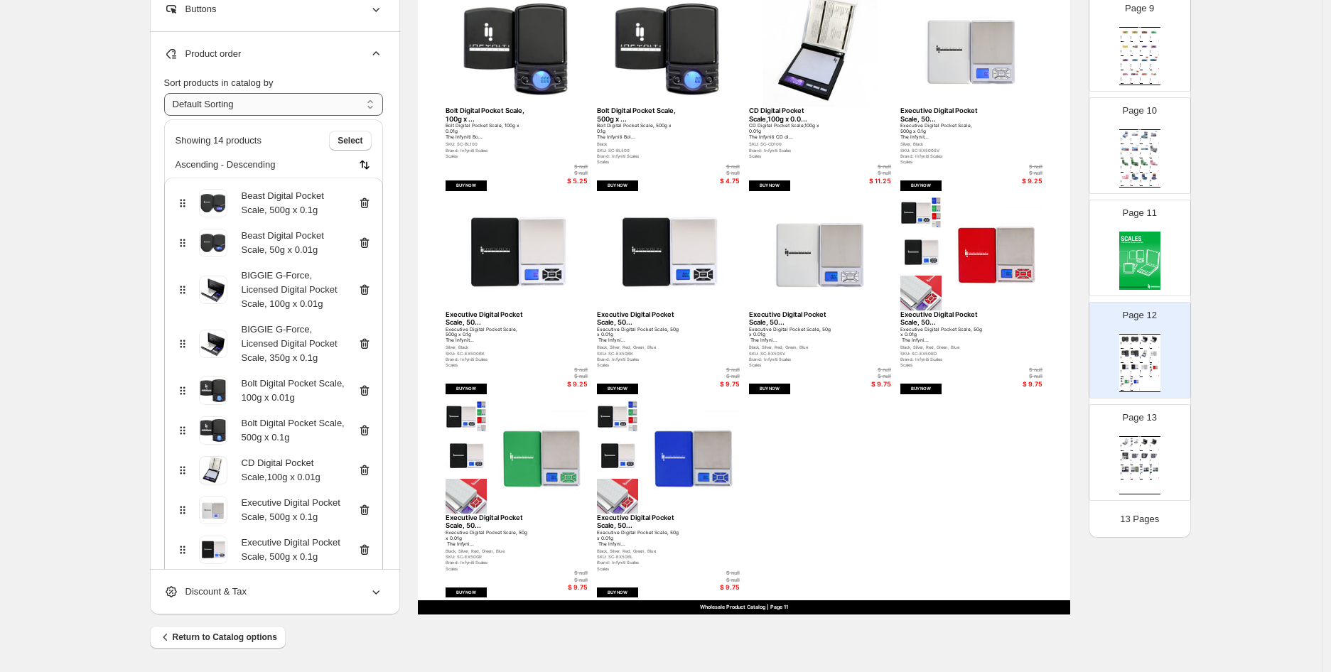
click at [351, 104] on select "**********" at bounding box center [273, 104] width 219 height 23
click at [87, 425] on div "**********" at bounding box center [661, 158] width 1322 height 1030
click at [96, 82] on div "**********" at bounding box center [661, 158] width 1322 height 1030
click at [356, 77] on div "Sort products in catalog by" at bounding box center [273, 83] width 219 height 14
